Goal: Information Seeking & Learning: Learn about a topic

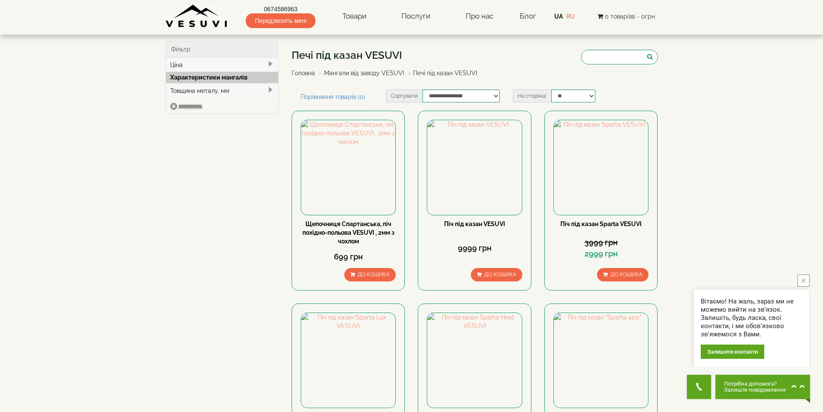
click at [302, 70] on link "Головна" at bounding box center [303, 73] width 23 height 7
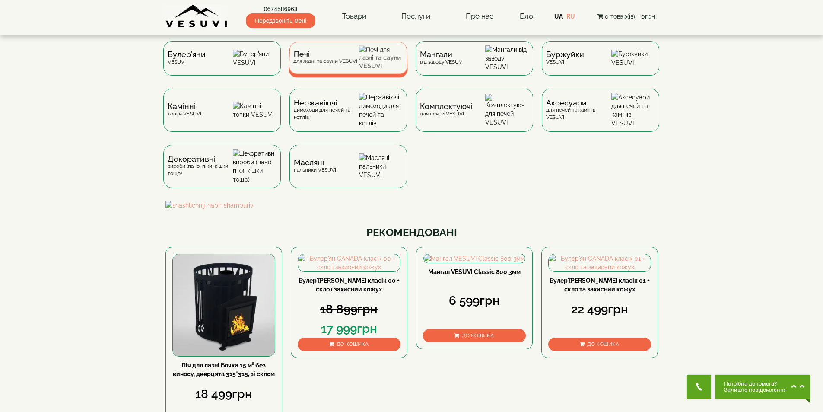
click at [331, 62] on div "Печі для лазні та сауни VESUVI" at bounding box center [325, 57] width 64 height 13
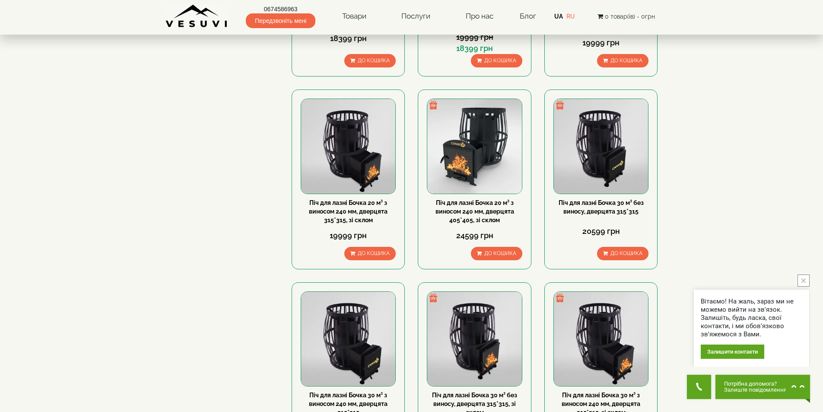
scroll to position [907, 0]
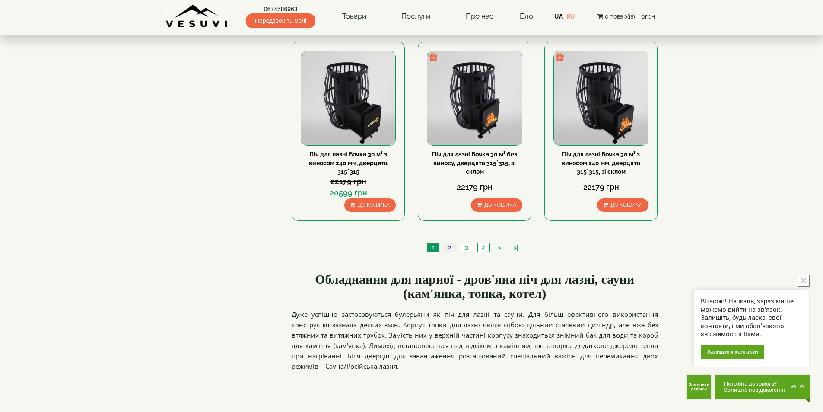
click at [451, 246] on link "2" at bounding box center [450, 247] width 12 height 9
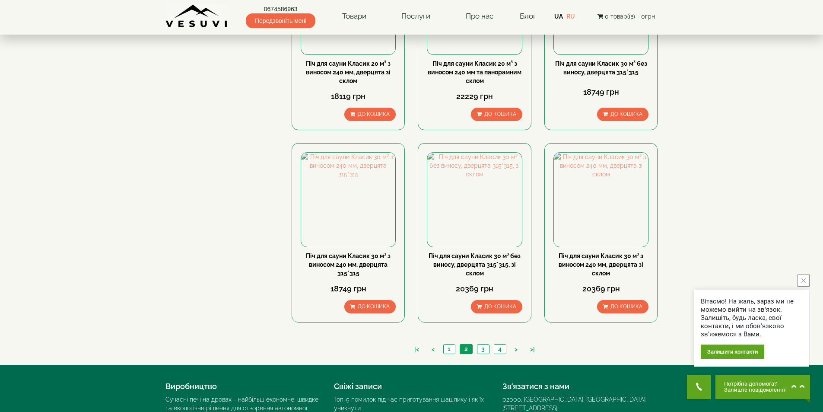
scroll to position [907, 0]
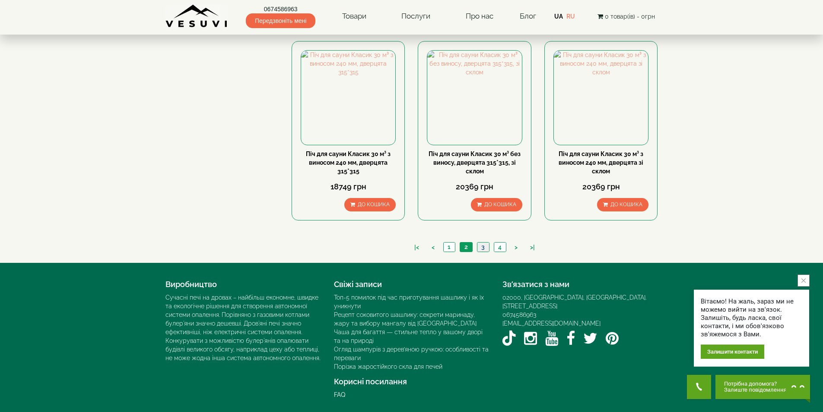
click at [484, 247] on link "3" at bounding box center [483, 246] width 12 height 9
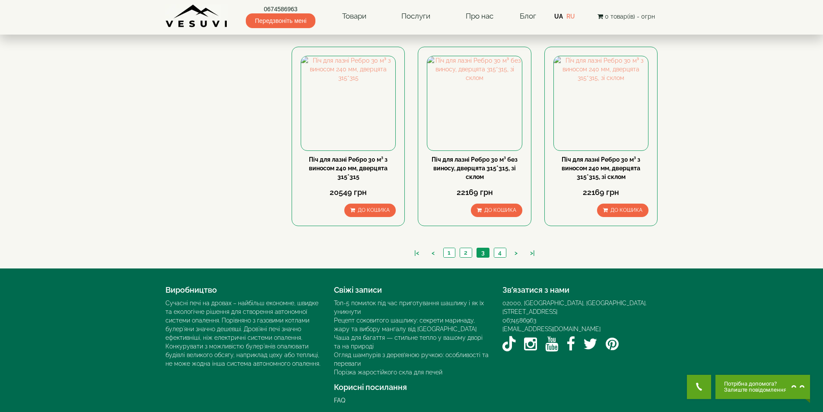
scroll to position [907, 0]
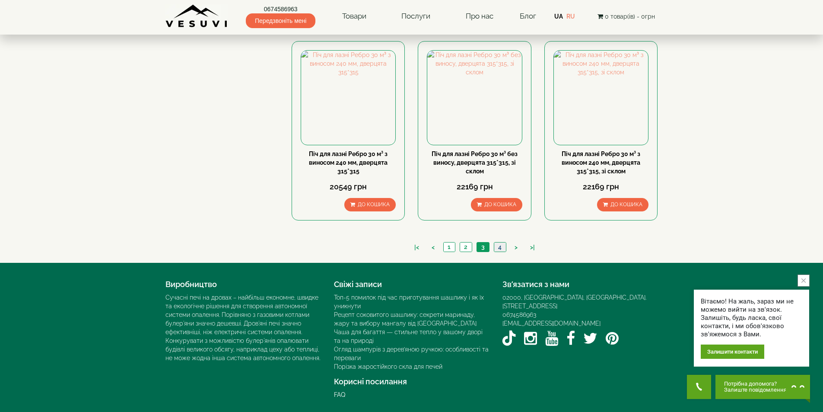
click at [501, 246] on link "4" at bounding box center [500, 246] width 12 height 9
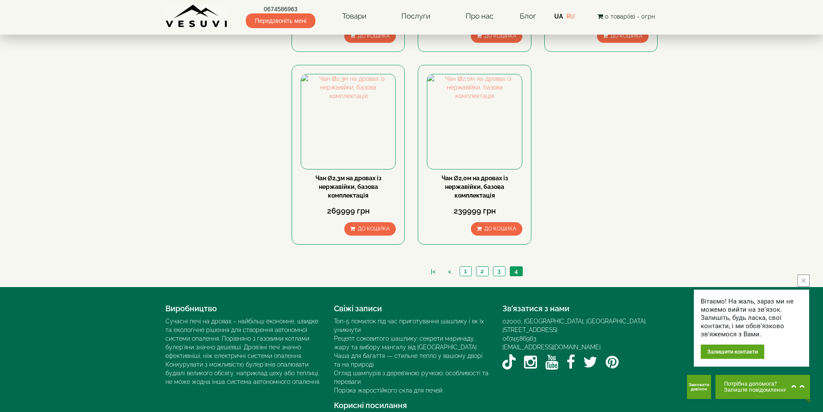
scroll to position [389, 0]
